Goal: Information Seeking & Learning: Check status

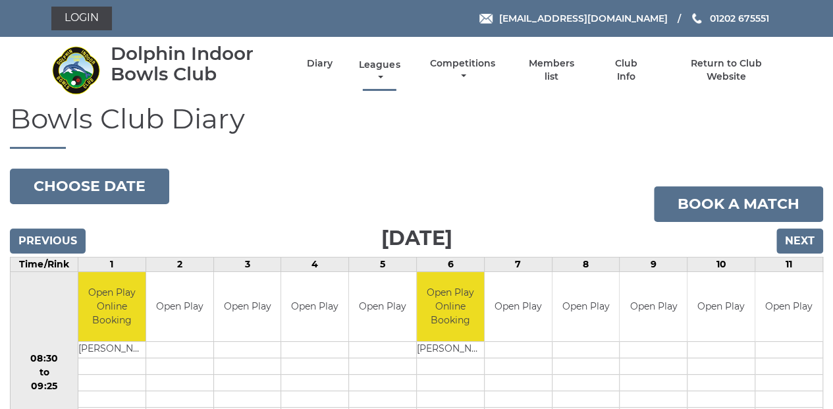
click at [375, 64] on link "Leagues" at bounding box center [379, 72] width 47 height 26
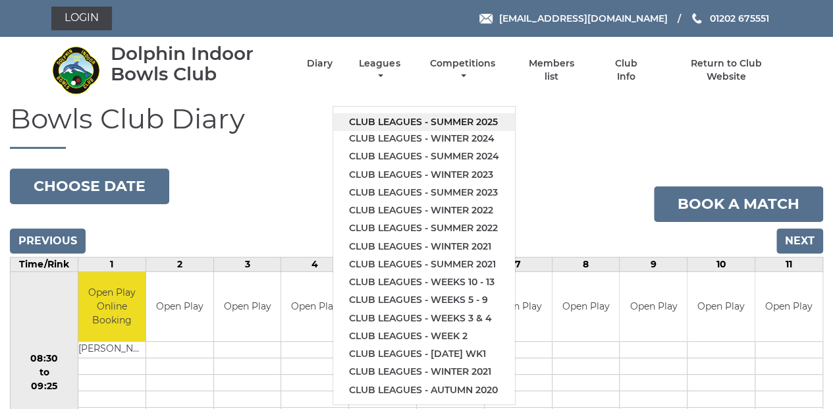
click at [462, 122] on link "Club leagues - Summer 2025" at bounding box center [424, 122] width 182 height 18
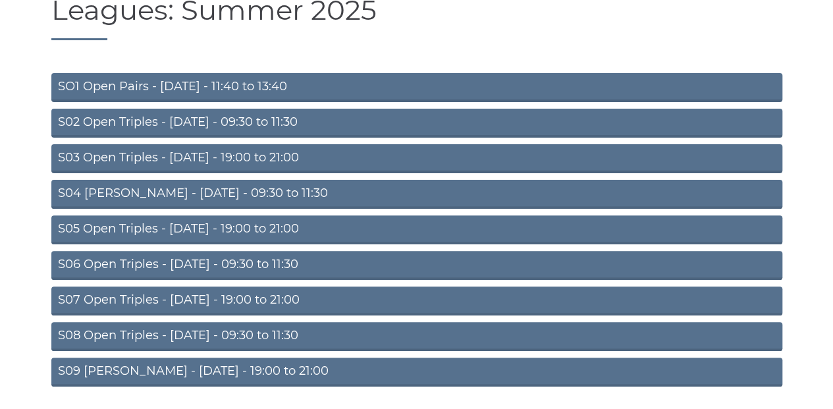
scroll to position [148, 0]
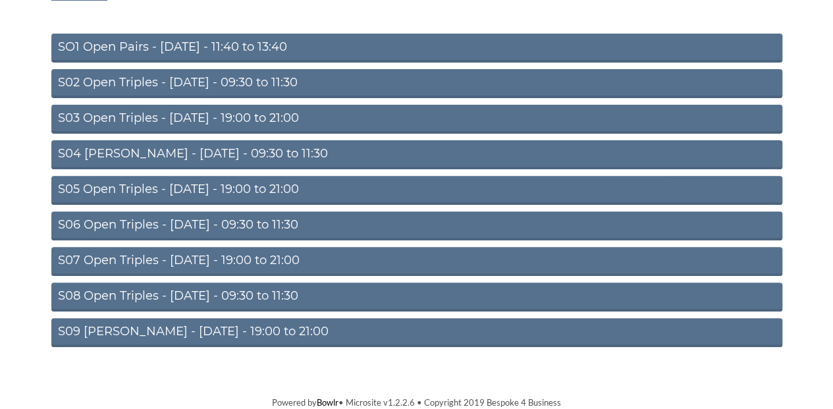
click at [331, 261] on link "S07 Open Triples - [DATE] - 19:00 to 21:00" at bounding box center [416, 261] width 731 height 29
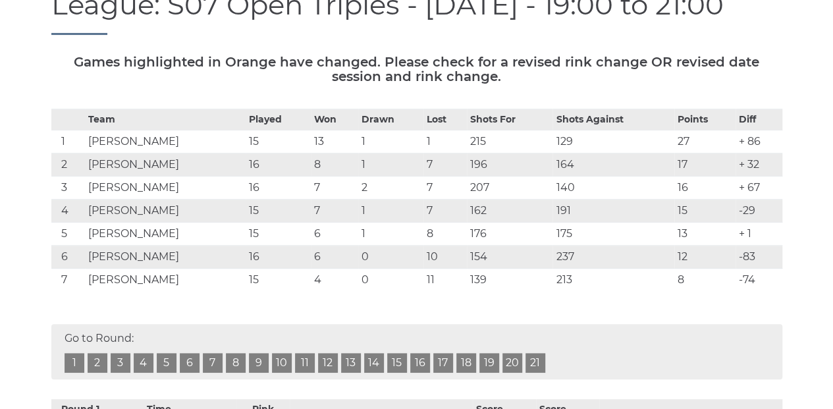
scroll to position [351, 0]
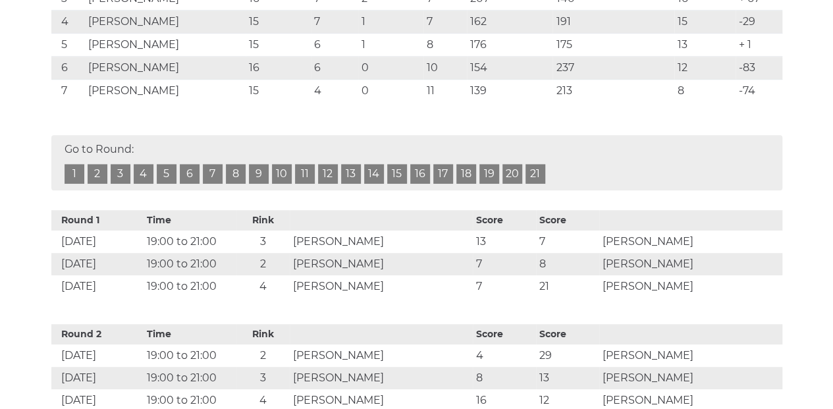
click at [398, 174] on link "15" at bounding box center [397, 174] width 20 height 20
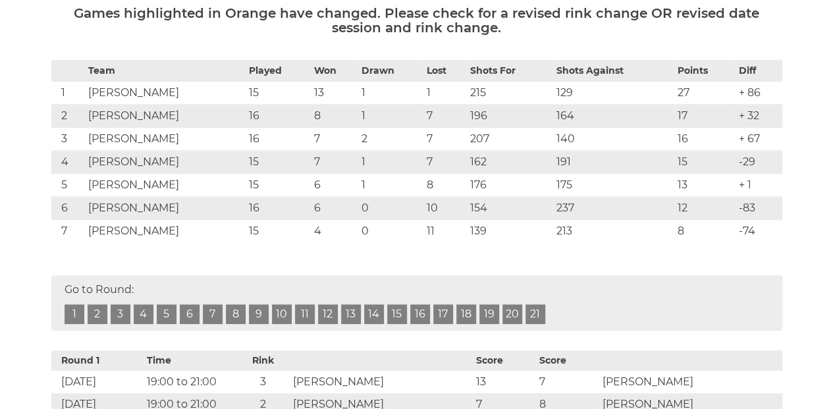
scroll to position [219, 0]
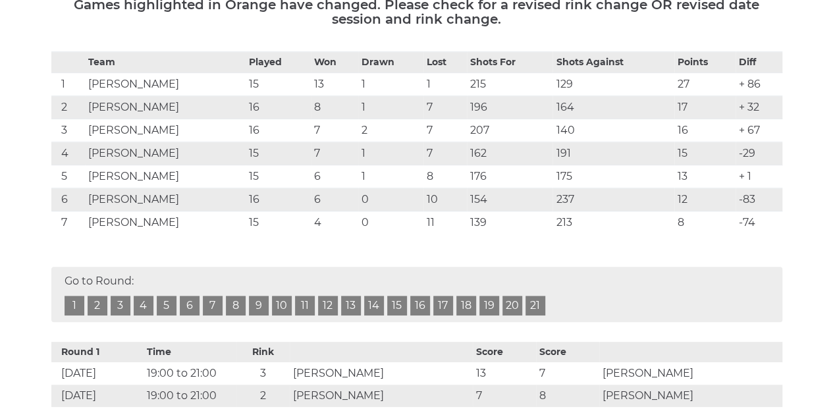
click at [396, 303] on link "15" at bounding box center [397, 306] width 20 height 20
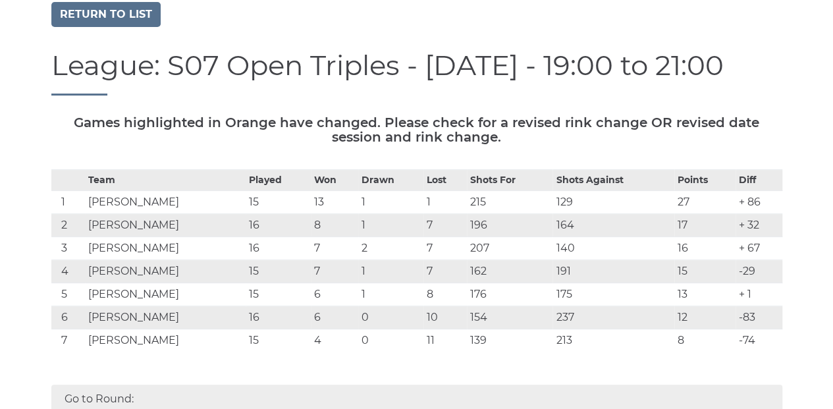
scroll to position [0, 0]
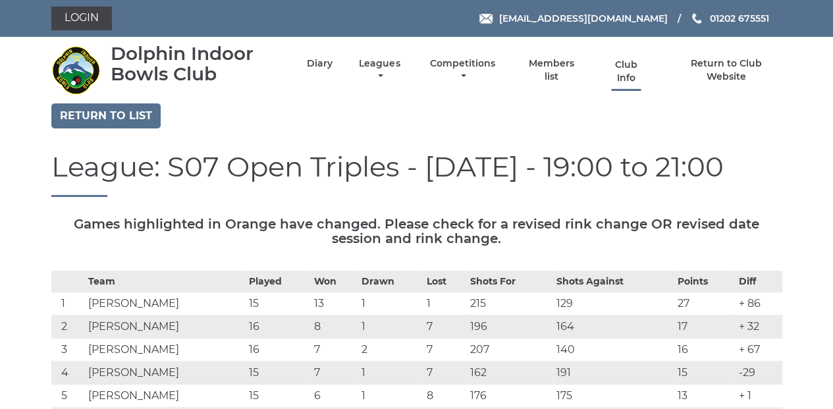
click at [628, 72] on link "Club Info" at bounding box center [626, 72] width 43 height 26
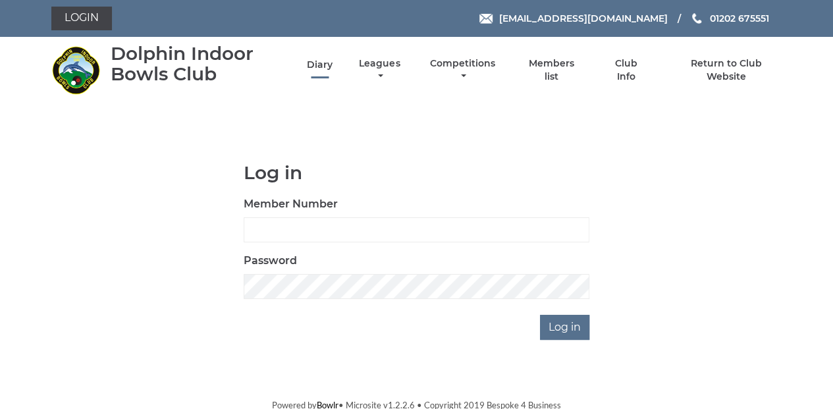
click at [321, 66] on link "Diary" at bounding box center [320, 65] width 26 height 13
